Goal: Task Accomplishment & Management: Use online tool/utility

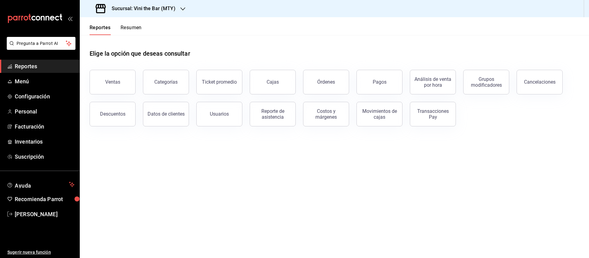
click at [146, 8] on h3 "Sucursal: Vini the Bar (MTY)" at bounding box center [141, 8] width 69 height 7
click at [147, 44] on div "Ajenjo Bar (Mty)" at bounding box center [126, 40] width 92 height 14
click at [111, 81] on div "Ventas" at bounding box center [112, 82] width 15 height 6
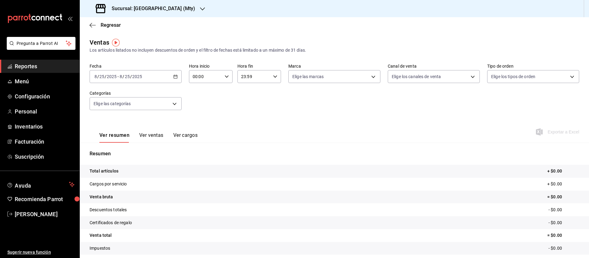
click at [164, 77] on div "[DATE] [DATE] - [DATE] [DATE]" at bounding box center [136, 76] width 92 height 13
click at [118, 147] on span "Rango de fechas" at bounding box center [119, 150] width 48 height 6
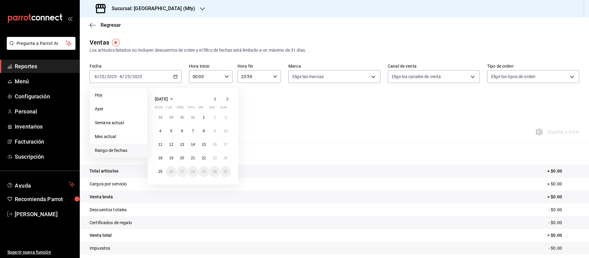
click at [216, 99] on icon "button" at bounding box center [214, 98] width 7 height 7
click at [171, 115] on abbr "1" at bounding box center [171, 117] width 2 height 4
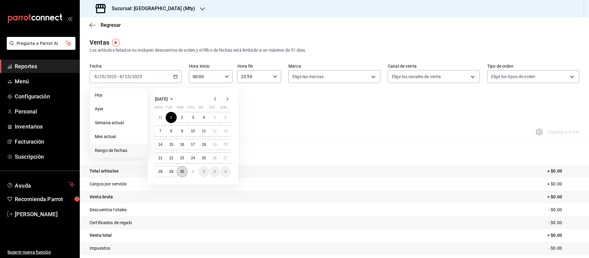
click at [179, 173] on button "30" at bounding box center [182, 171] width 11 height 11
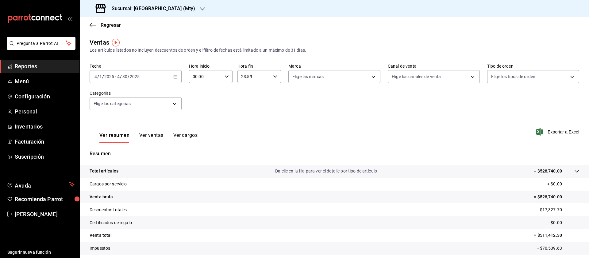
click at [216, 98] on div "Fecha [DATE] [DATE] - [DATE] [DATE] Hora inicio 00:00 Hora inicio Hora fin 23:5…" at bounding box center [335, 90] width 490 height 54
click at [173, 76] on icon "button" at bounding box center [175, 76] width 4 height 4
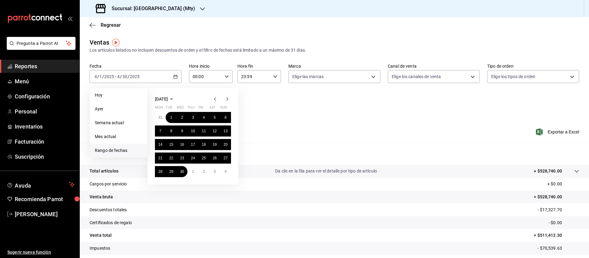
click at [227, 100] on icon "button" at bounding box center [228, 99] width 2 height 4
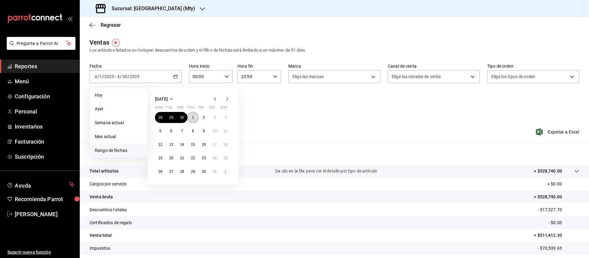
click at [191, 116] on button "1" at bounding box center [193, 117] width 11 height 11
click at [214, 174] on button "31" at bounding box center [214, 171] width 11 height 11
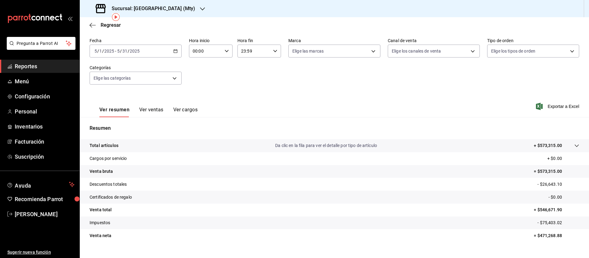
scroll to position [37, 0]
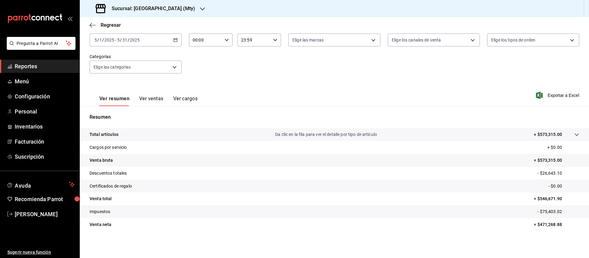
click at [130, 38] on input "2025" at bounding box center [135, 39] width 10 height 5
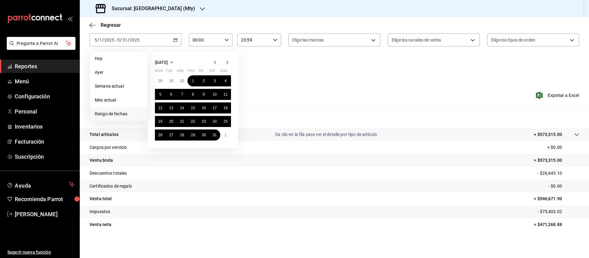
click at [223, 62] on div at bounding box center [221, 62] width 20 height 7
click at [227, 61] on icon "button" at bounding box center [227, 62] width 7 height 7
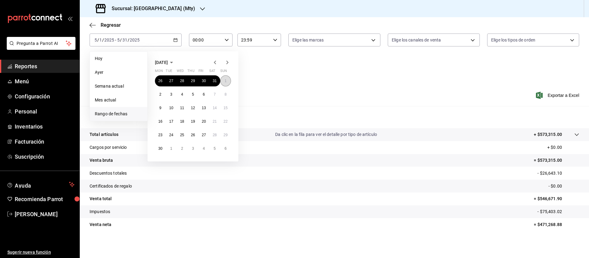
click at [225, 79] on abbr "1" at bounding box center [226, 81] width 2 height 4
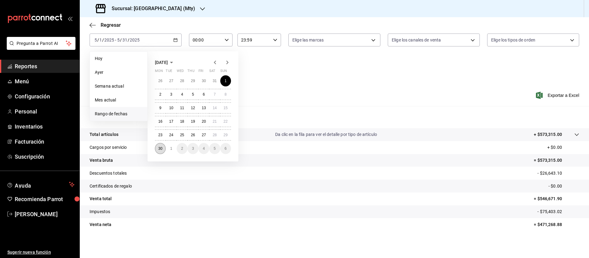
click at [163, 149] on button "30" at bounding box center [160, 148] width 11 height 11
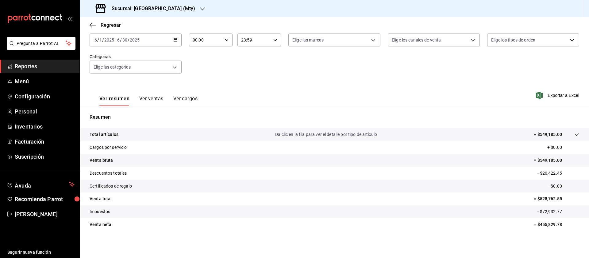
click at [278, 103] on div "Ver resumen Ver ventas Ver cargos Exportar a Excel" at bounding box center [335, 93] width 510 height 25
